Goal: Information Seeking & Learning: Learn about a topic

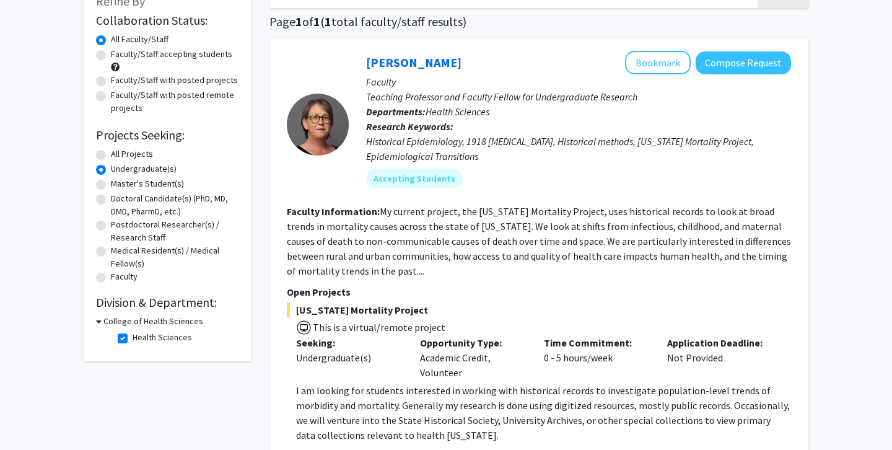
scroll to position [118, 0]
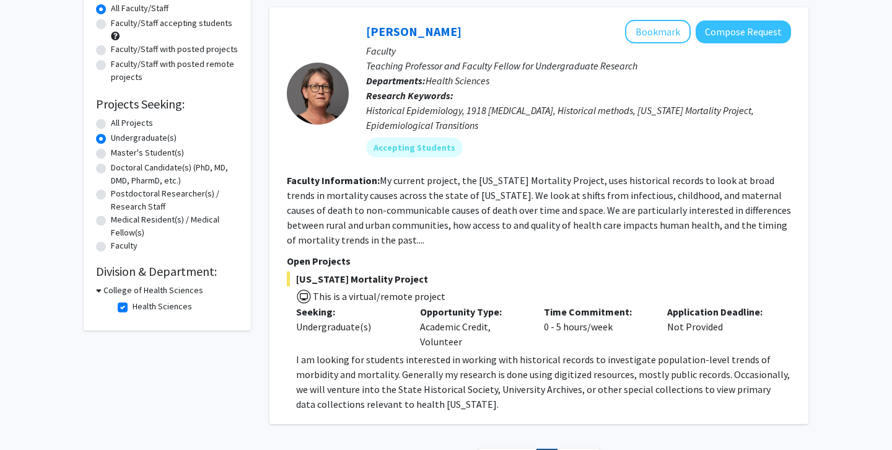
click at [111, 125] on label "All Projects" at bounding box center [132, 122] width 42 height 13
click at [111, 125] on input "All Projects" at bounding box center [115, 120] width 8 height 8
radio input "true"
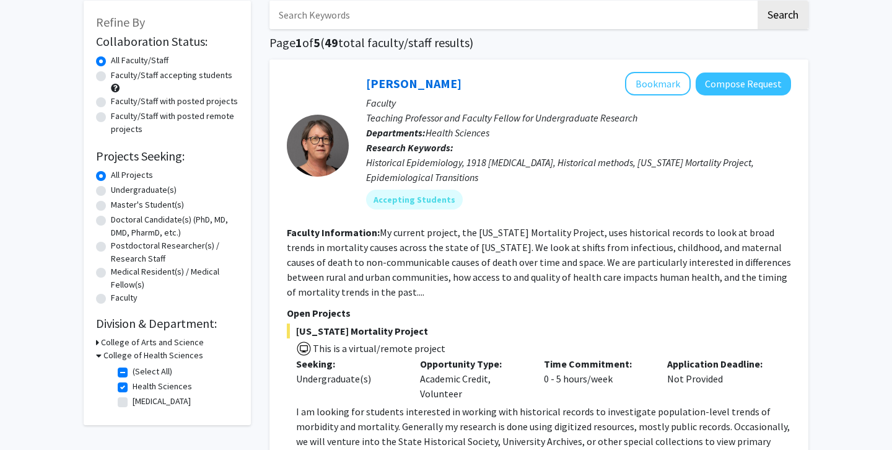
scroll to position [65, 0]
click at [102, 356] on div "College of Health Sciences" at bounding box center [167, 355] width 142 height 13
click at [101, 357] on div "College of Health Sciences" at bounding box center [167, 355] width 142 height 13
click at [133, 393] on label "Health Sciences" at bounding box center [162, 386] width 59 height 13
click at [133, 388] on input "Health Sciences" at bounding box center [137, 384] width 8 height 8
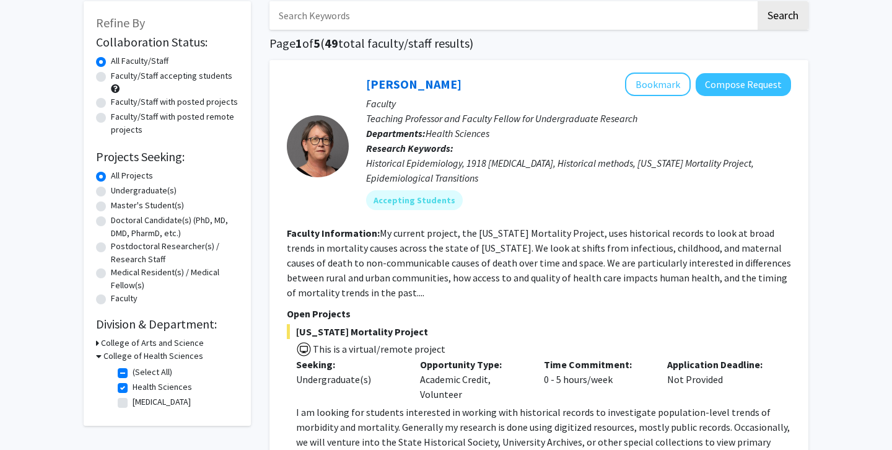
checkbox input "false"
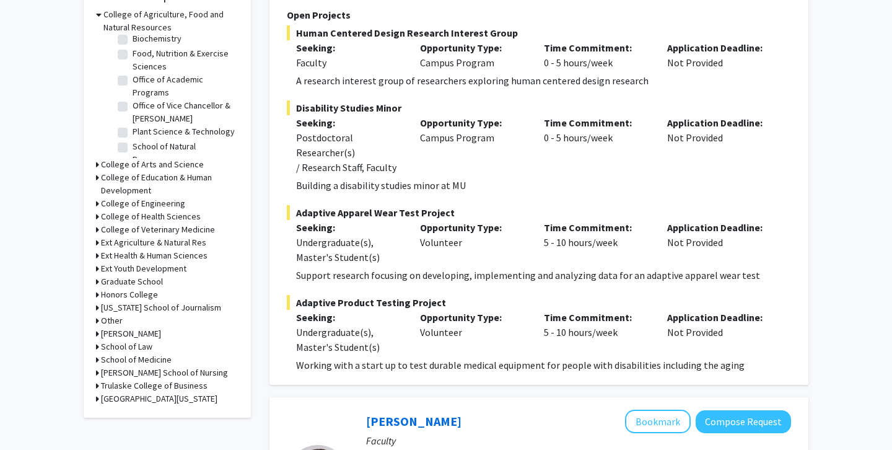
scroll to position [404, 0]
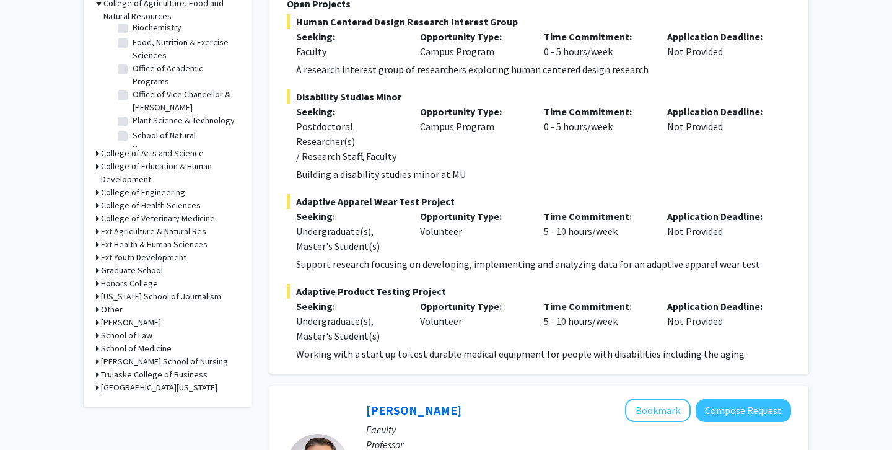
click at [122, 334] on h3 "School of Law" at bounding box center [126, 335] width 51 height 13
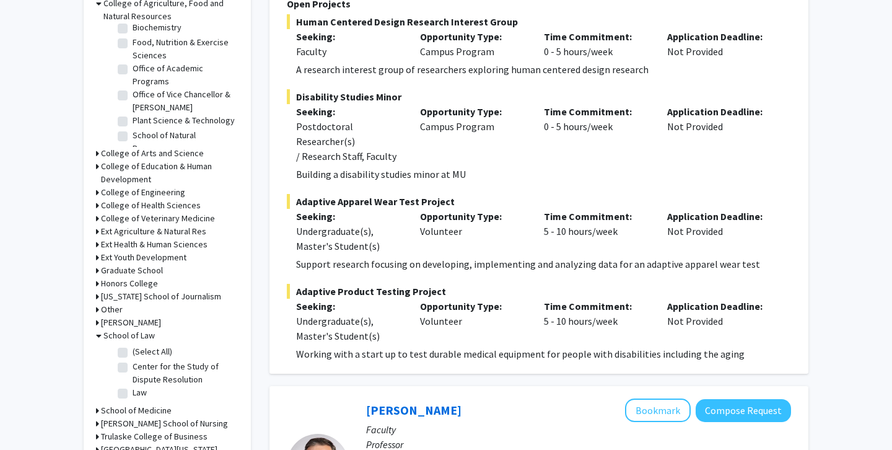
click at [133, 370] on label "Center for the Study of Dispute Resolution" at bounding box center [184, 373] width 103 height 26
click at [133, 368] on input "Center for the Study of Dispute Resolution" at bounding box center [137, 364] width 8 height 8
checkbox input "true"
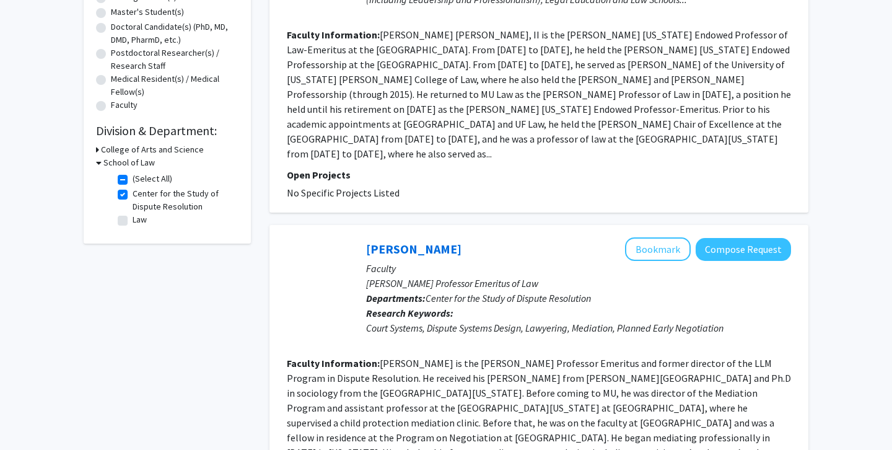
scroll to position [331, 0]
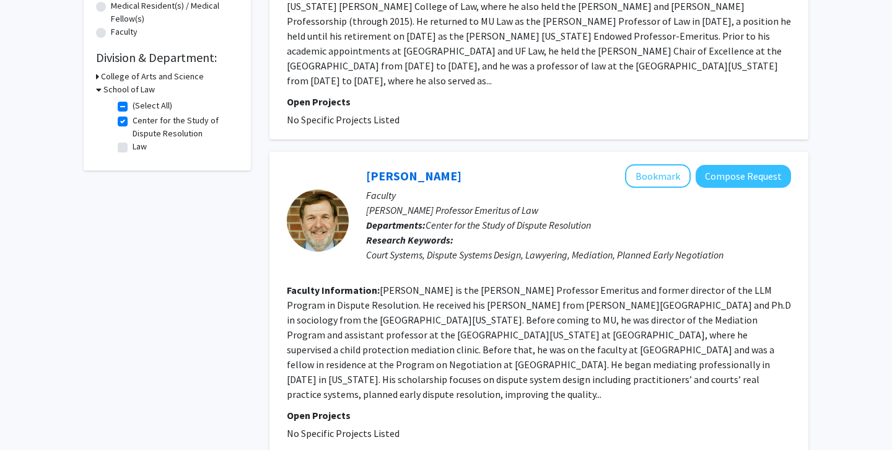
click at [102, 89] on div "School of Law" at bounding box center [167, 89] width 142 height 13
click at [98, 81] on icon at bounding box center [97, 76] width 3 height 13
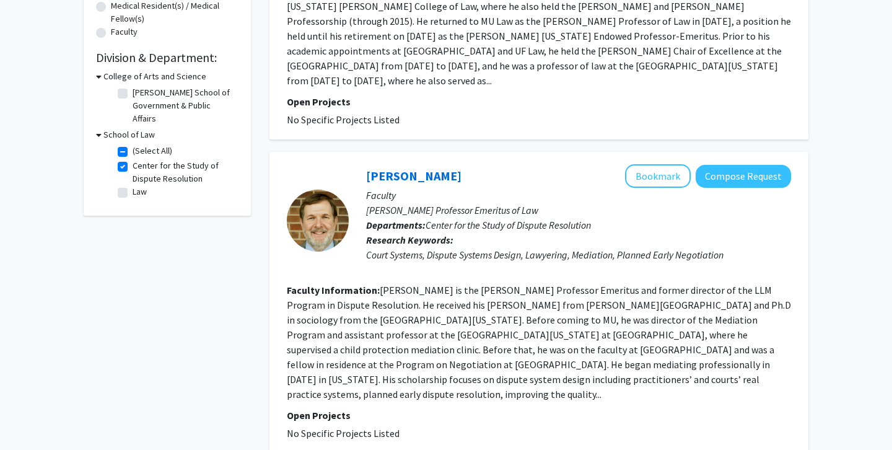
click at [133, 159] on label "Center for the Study of Dispute Resolution" at bounding box center [184, 172] width 103 height 26
click at [133, 159] on input "Center for the Study of Dispute Resolution" at bounding box center [137, 163] width 8 height 8
checkbox input "false"
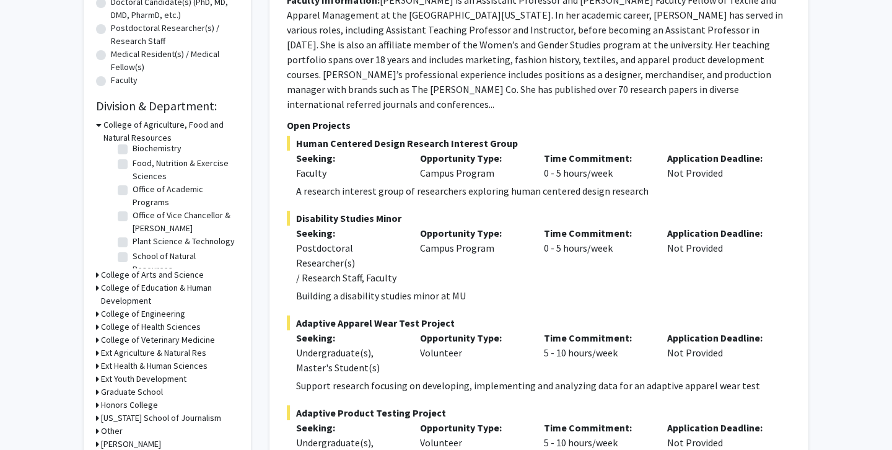
scroll to position [76, 0]
click at [116, 271] on h3 "College of Arts and Science" at bounding box center [152, 274] width 103 height 13
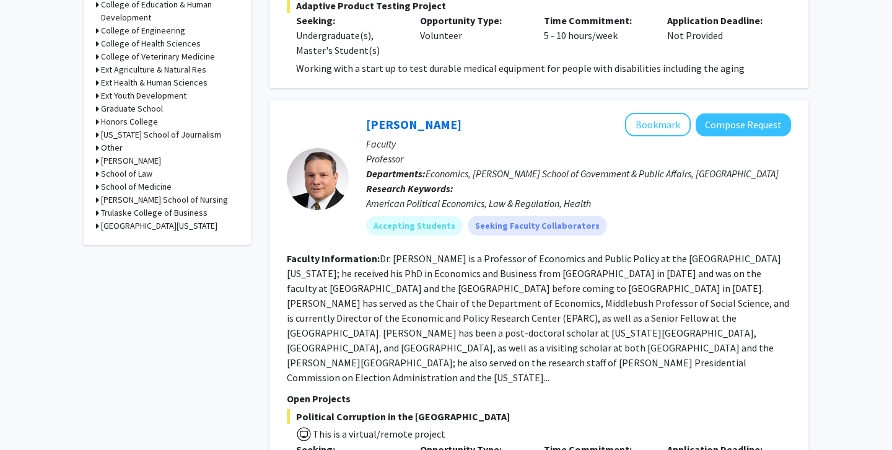
scroll to position [689, 0]
click at [129, 45] on h3 "College of Health Sciences" at bounding box center [151, 44] width 100 height 13
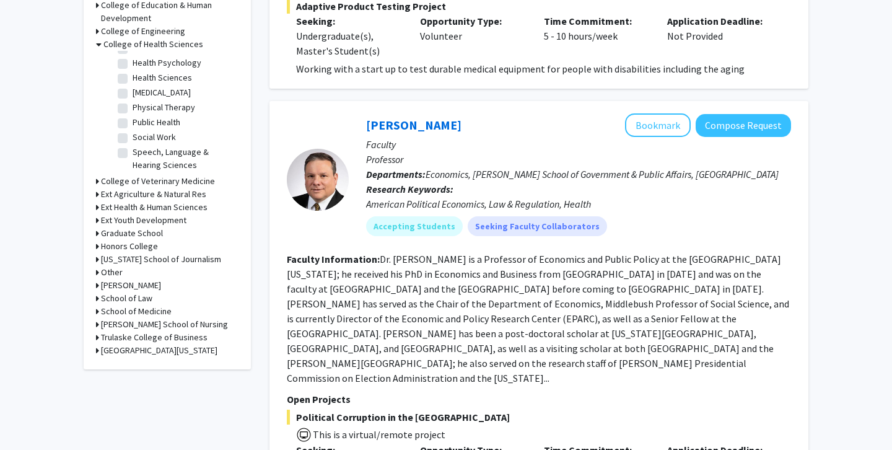
scroll to position [53, 0]
click at [133, 84] on label "Health Sciences" at bounding box center [162, 77] width 59 height 13
click at [133, 79] on input "Health Sciences" at bounding box center [137, 75] width 8 height 8
checkbox input "true"
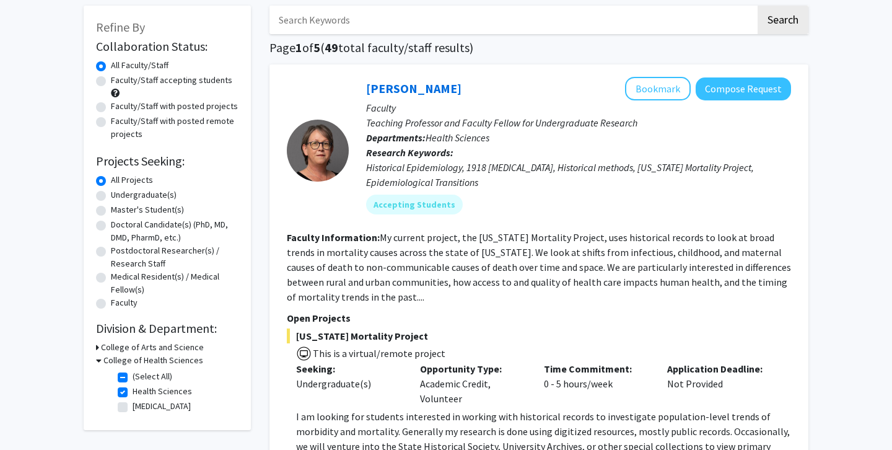
scroll to position [78, 0]
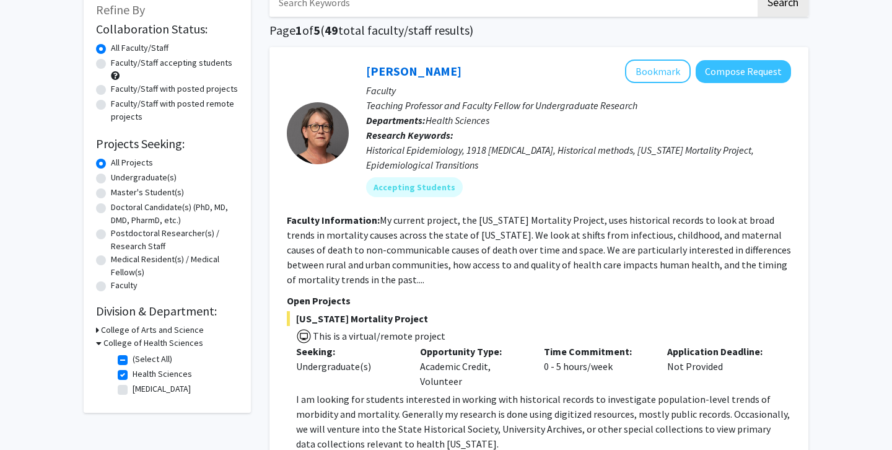
click at [99, 343] on icon at bounding box center [99, 342] width 6 height 13
click at [98, 330] on icon at bounding box center [97, 329] width 3 height 13
click at [101, 382] on h3 "College of Health Sciences" at bounding box center [151, 388] width 100 height 13
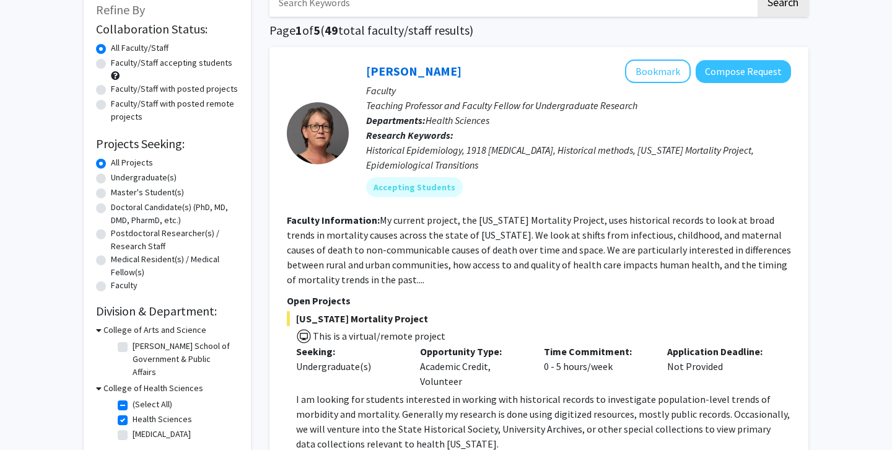
click at [133, 413] on label "Health Sciences" at bounding box center [162, 419] width 59 height 13
click at [133, 413] on input "Health Sciences" at bounding box center [137, 417] width 8 height 8
checkbox input "false"
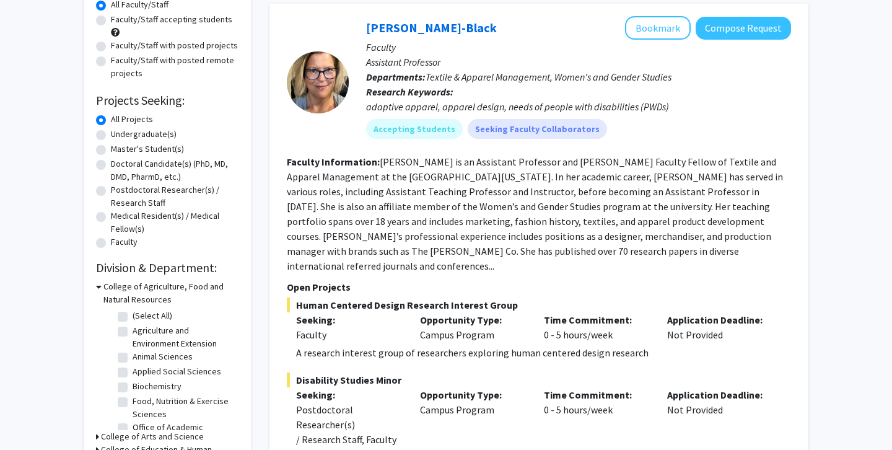
click at [110, 286] on h3 "College of Agriculture, Food and Natural Resources" at bounding box center [170, 293] width 135 height 26
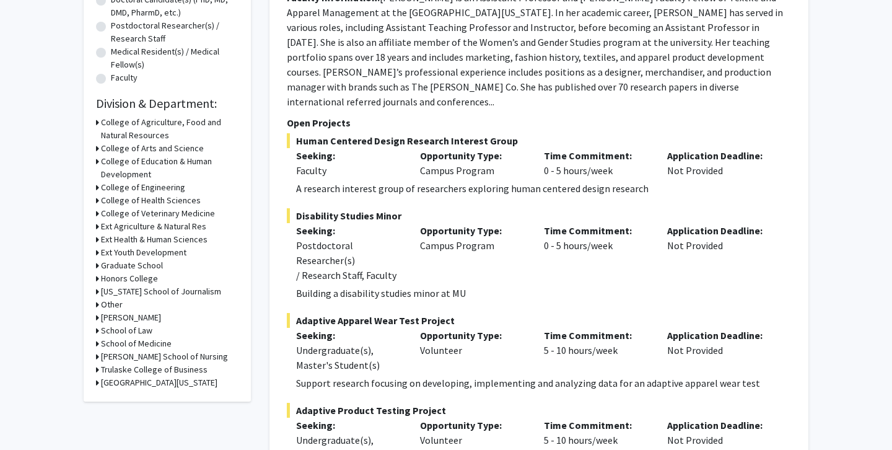
scroll to position [289, 0]
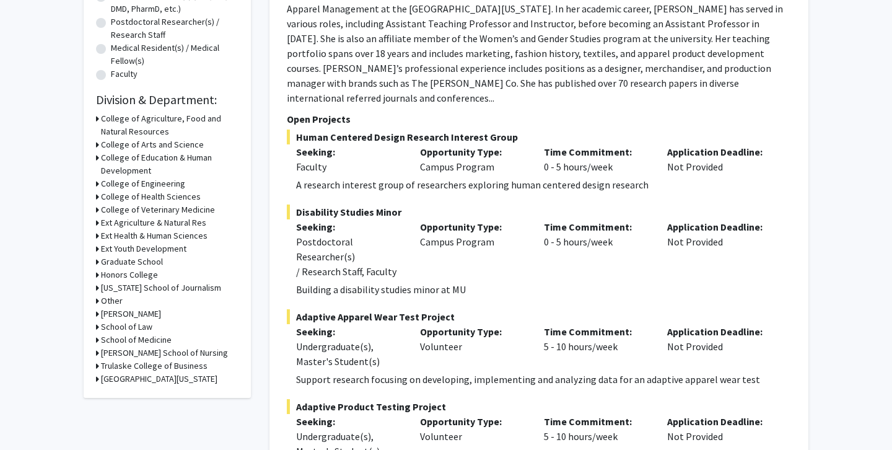
click at [131, 147] on h3 "College of Arts and Science" at bounding box center [152, 144] width 103 height 13
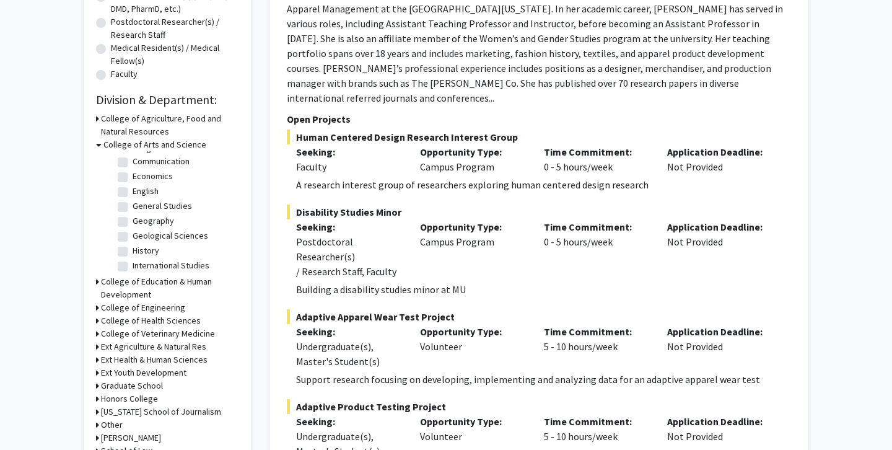
scroll to position [114, 0]
